Goal: Task Accomplishment & Management: Complete application form

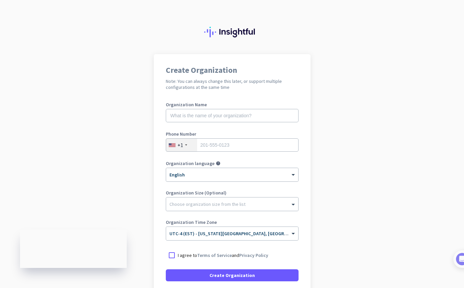
click at [218, 9] on div at bounding box center [232, 27] width 464 height 54
